Goal: Task Accomplishment & Management: Manage account settings

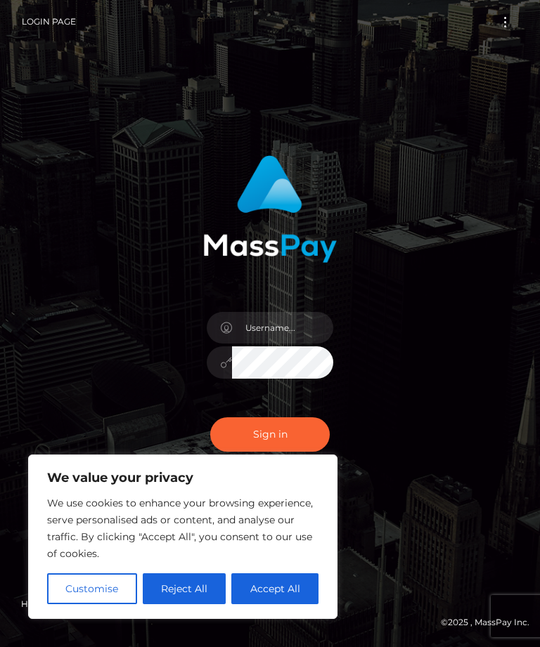
click at [289, 589] on button "Accept All" at bounding box center [274, 588] width 87 height 31
checkbox input "true"
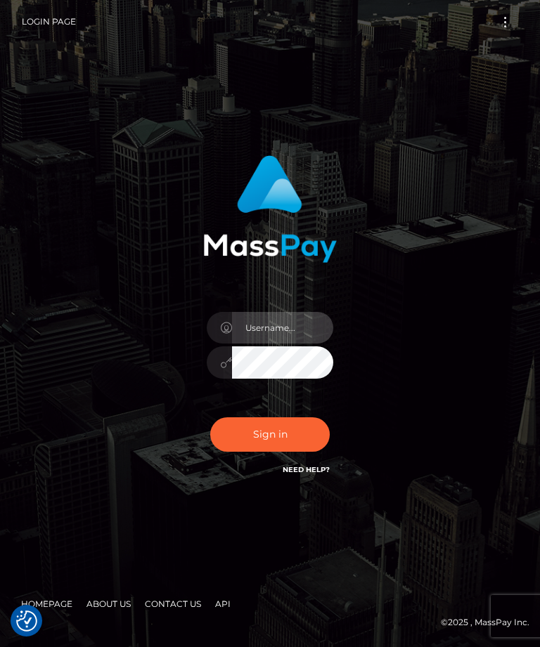
click at [295, 344] on input "text" at bounding box center [282, 328] width 101 height 32
click at [286, 344] on input "text" at bounding box center [282, 328] width 101 height 32
click at [291, 344] on input "text" at bounding box center [282, 328] width 101 height 32
paste input "[EMAIL_ADDRESS][DOMAIN_NAME]"
type input "[EMAIL_ADDRESS][DOMAIN_NAME]"
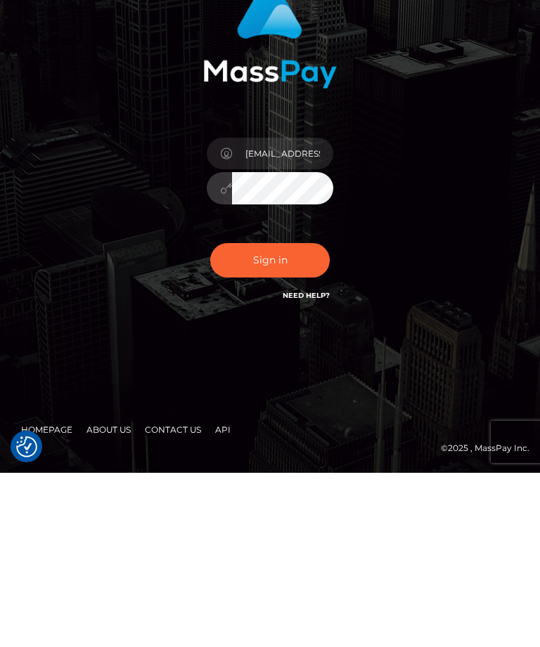
click at [283, 417] on button "Sign in" at bounding box center [269, 434] width 119 height 34
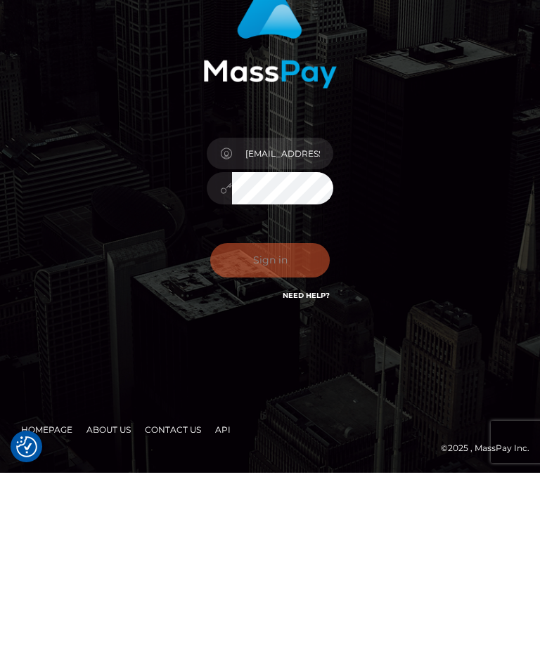
scroll to position [45, 0]
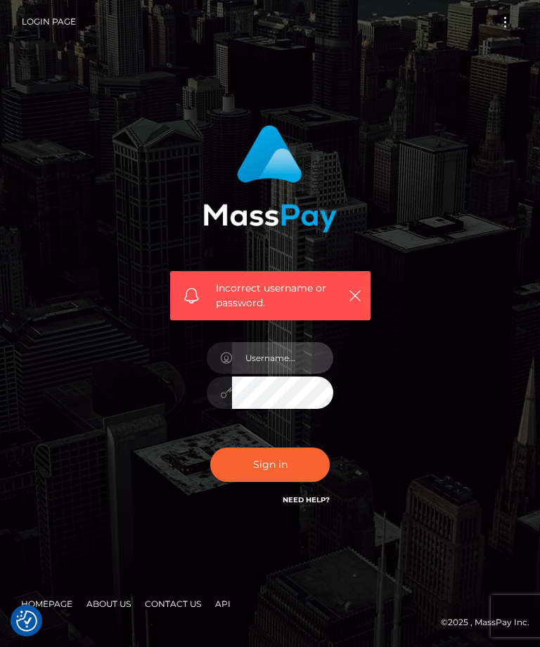
click at [273, 374] on input "text" at bounding box center [282, 358] width 101 height 32
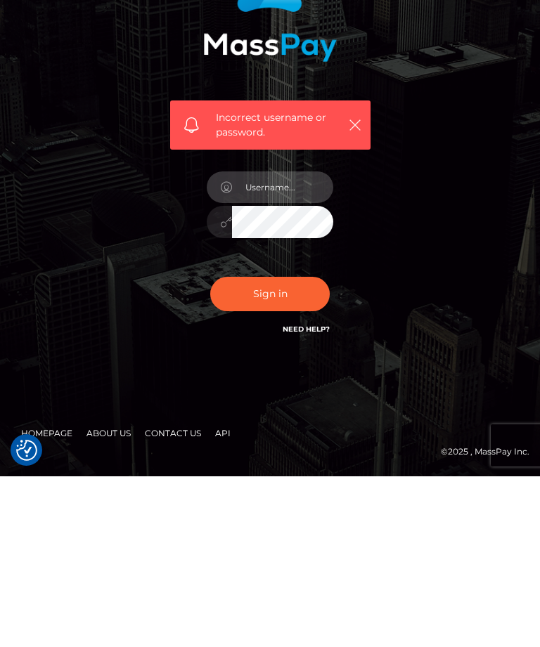
click at [274, 342] on input "text" at bounding box center [282, 358] width 101 height 32
click at [283, 342] on input "text" at bounding box center [282, 358] width 101 height 32
paste input "[EMAIL_ADDRESS][DOMAIN_NAME]"
type input "[EMAIL_ADDRESS][DOMAIN_NAME]"
click at [282, 448] on button "Sign in" at bounding box center [269, 465] width 119 height 34
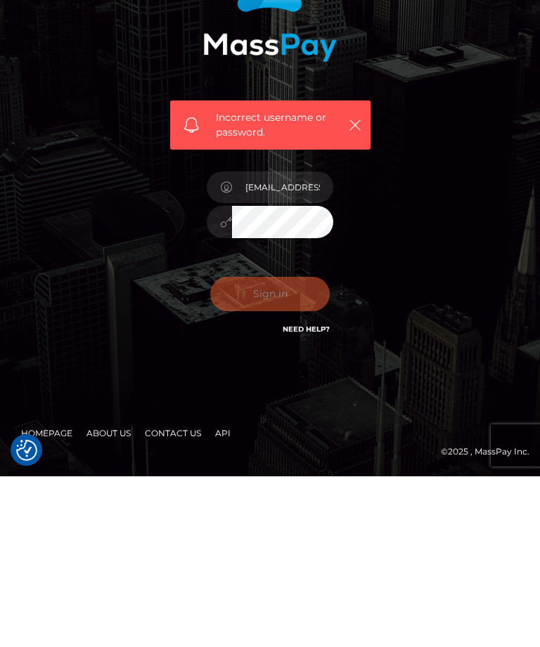
scroll to position [45, 0]
